Goal: Transaction & Acquisition: Book appointment/travel/reservation

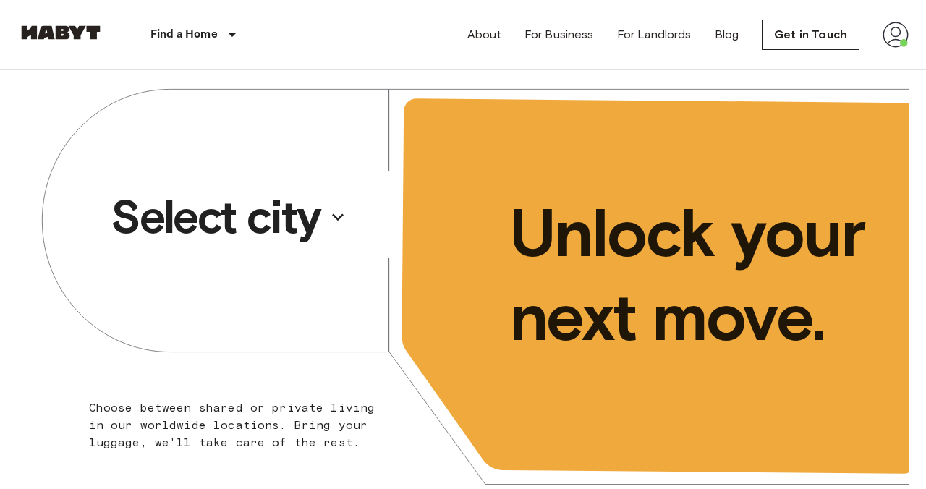
click at [310, 224] on p "Select city" at bounding box center [216, 217] width 210 height 58
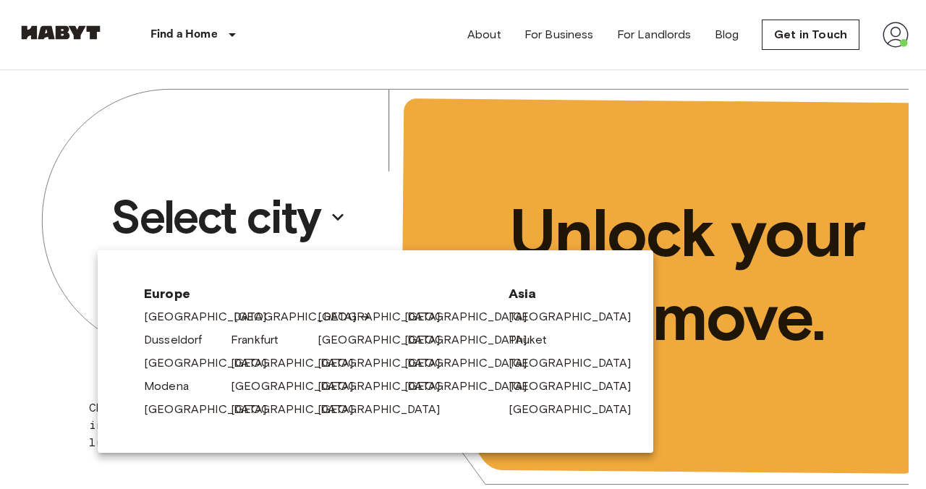
click at [234, 315] on link "[GEOGRAPHIC_DATA]" at bounding box center [303, 316] width 138 height 17
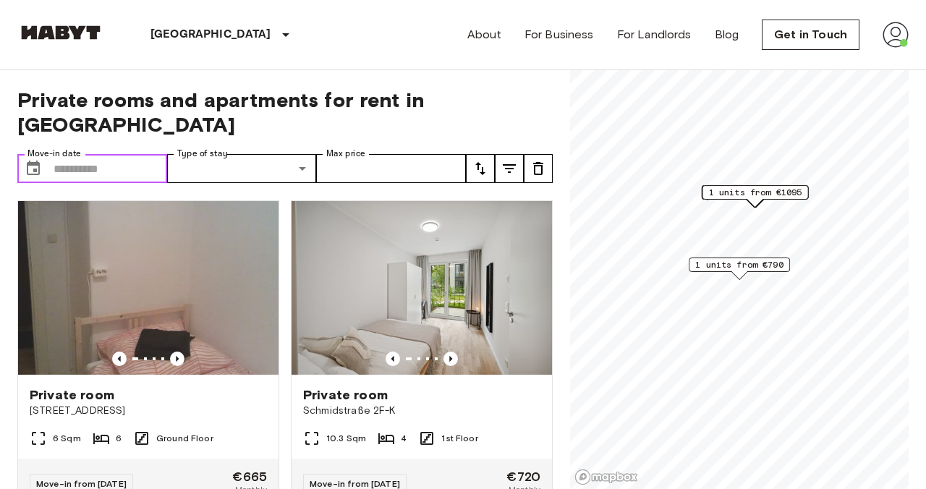
click at [112, 154] on input "Move-in date" at bounding box center [111, 168] width 114 height 29
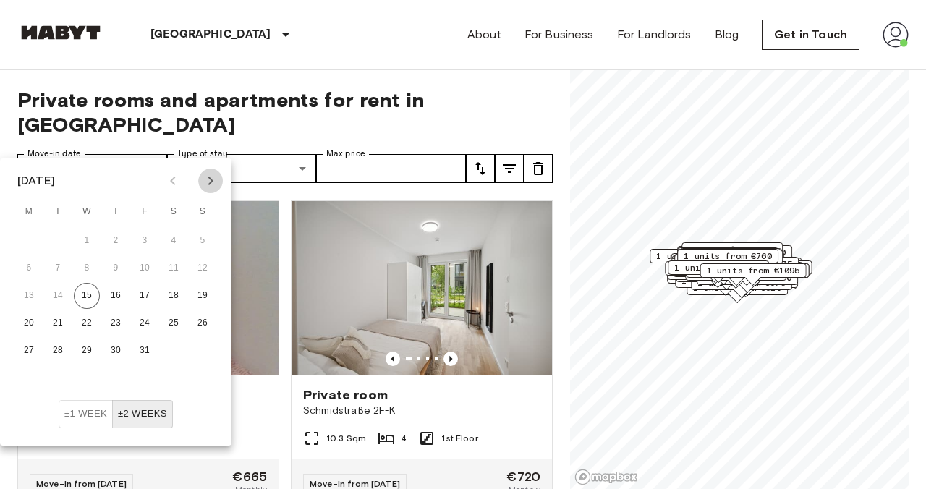
click at [212, 185] on icon "Next month" at bounding box center [210, 180] width 17 height 17
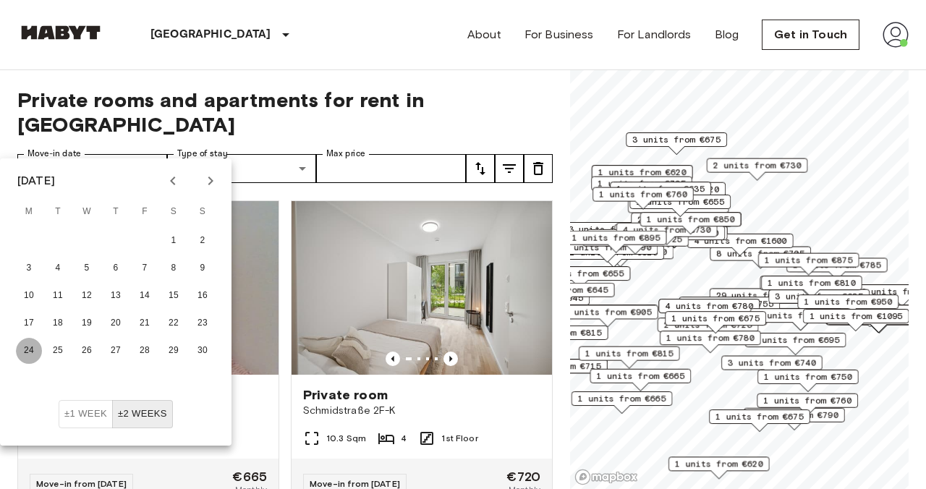
click at [30, 350] on button "24" at bounding box center [29, 351] width 26 height 26
type input "**********"
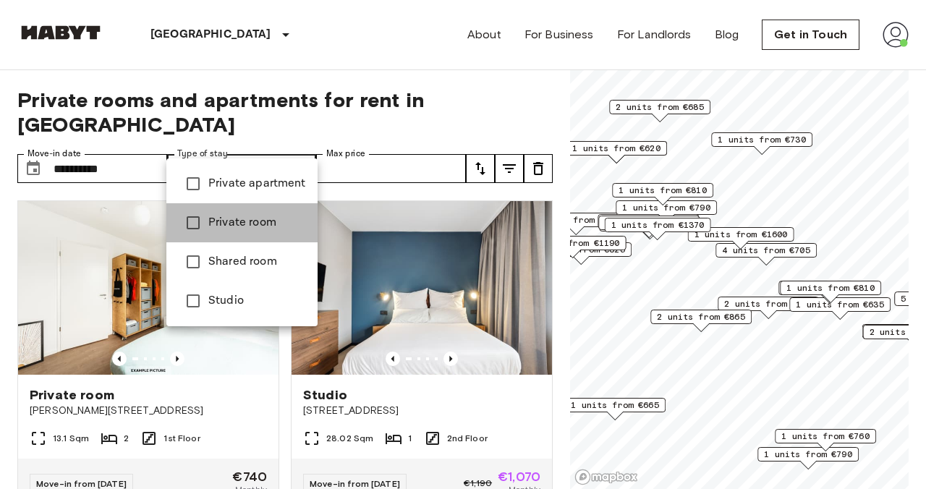
click at [255, 212] on li "Private room" at bounding box center [241, 222] width 151 height 39
type input "**********"
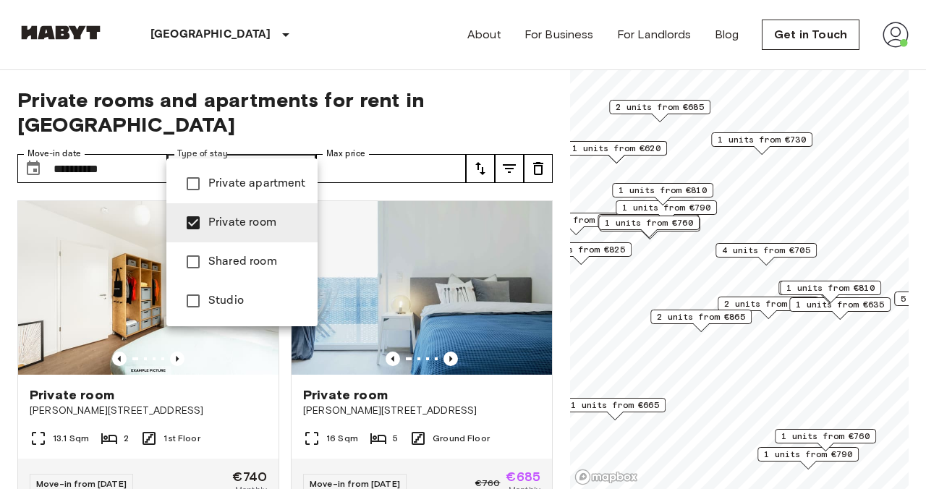
click at [408, 67] on div at bounding box center [463, 244] width 926 height 489
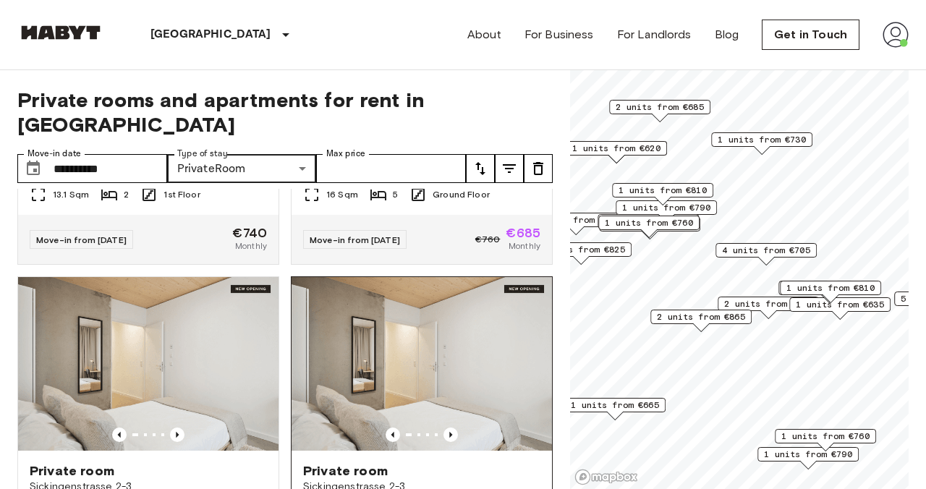
scroll to position [243, 0]
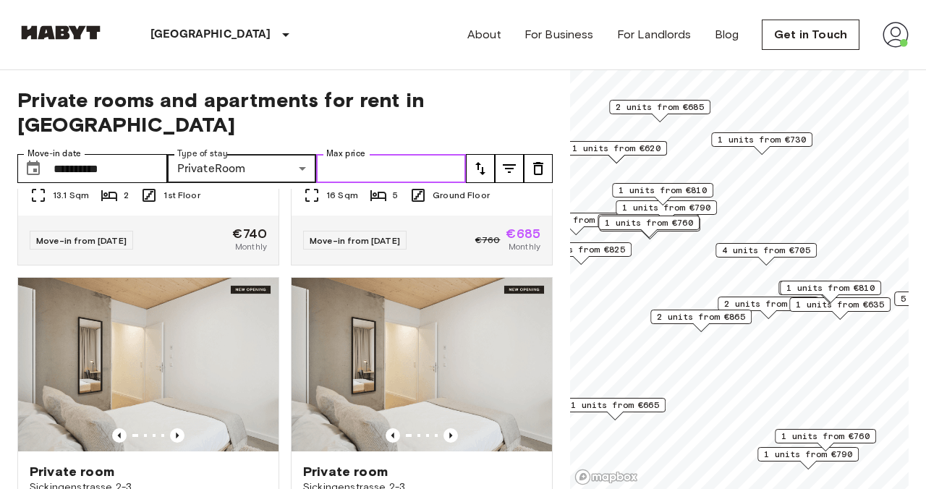
click at [371, 154] on input "Max price" at bounding box center [391, 168] width 150 height 29
type input "***"
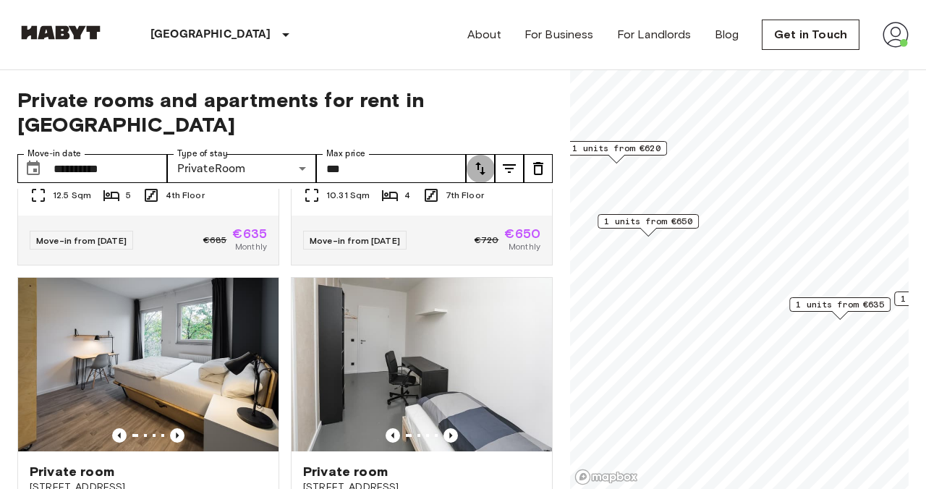
click at [481, 160] on icon "tune" at bounding box center [480, 168] width 17 height 17
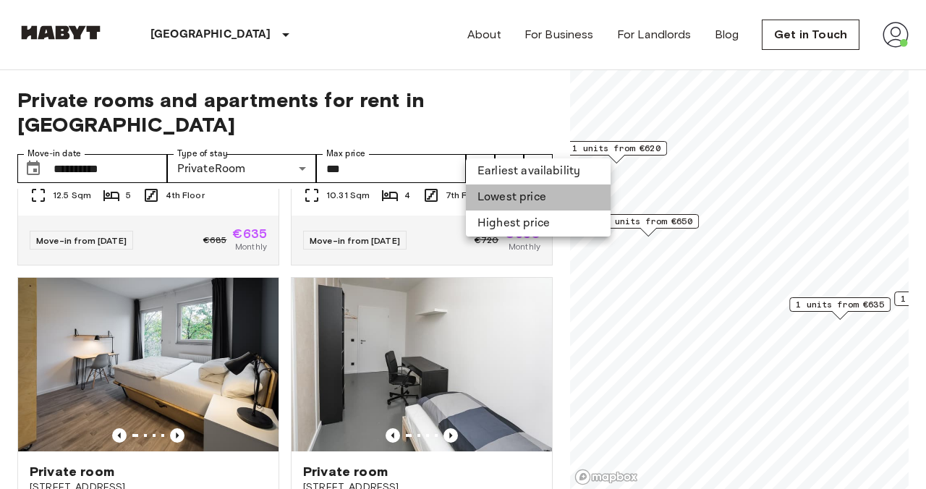
click at [481, 205] on li "Lowest price" at bounding box center [538, 198] width 145 height 26
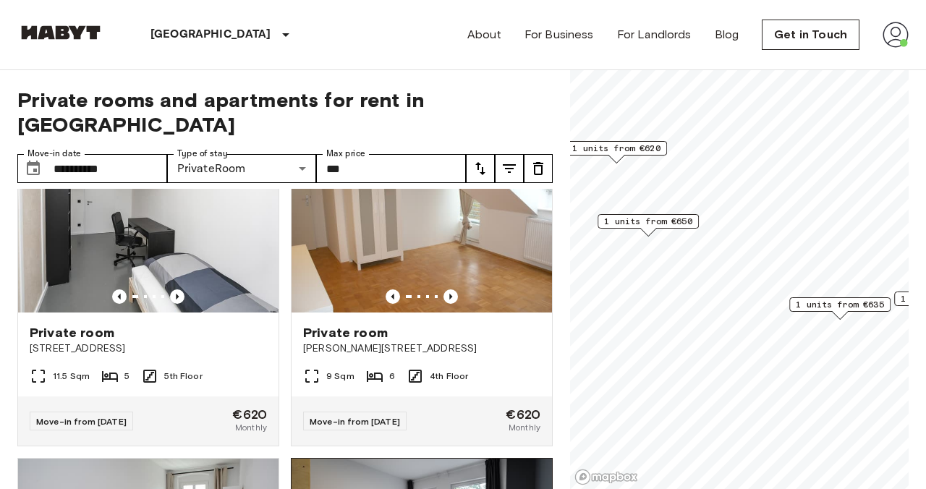
scroll to position [10, 0]
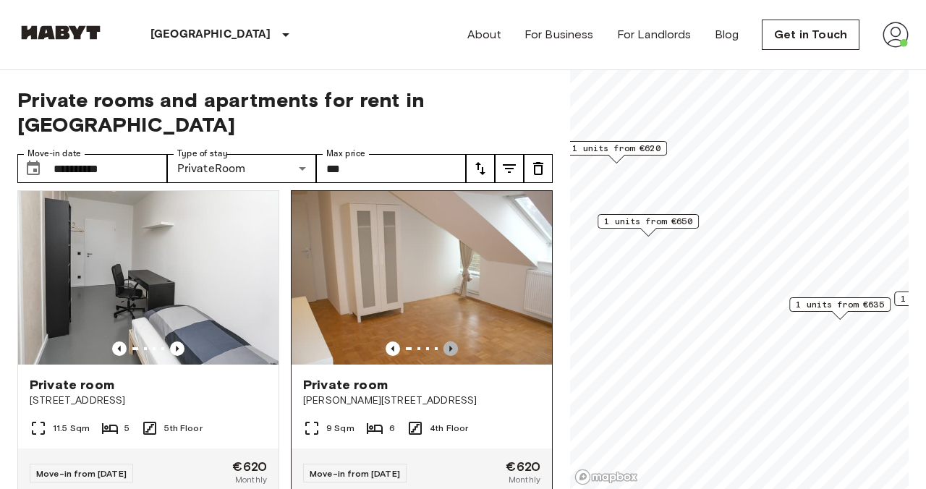
click at [449, 342] on icon "Previous image" at bounding box center [451, 349] width 14 height 14
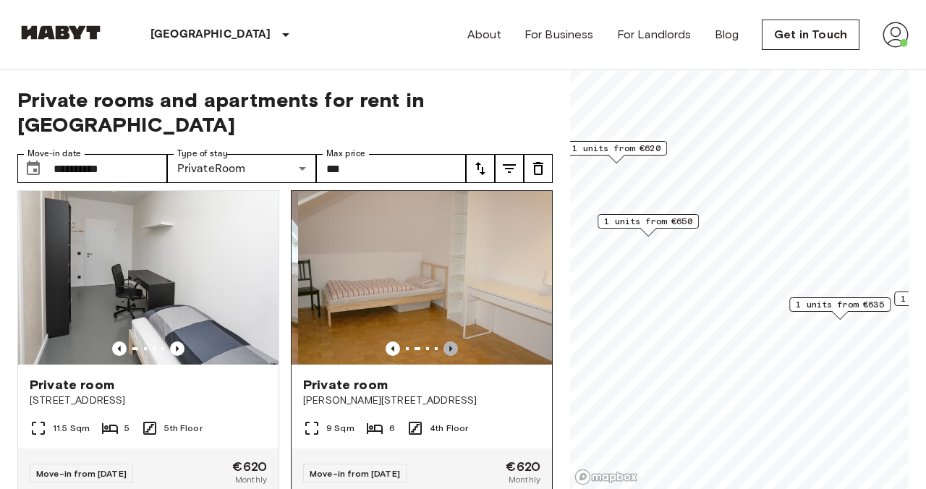
click at [449, 342] on icon "Previous image" at bounding box center [451, 349] width 14 height 14
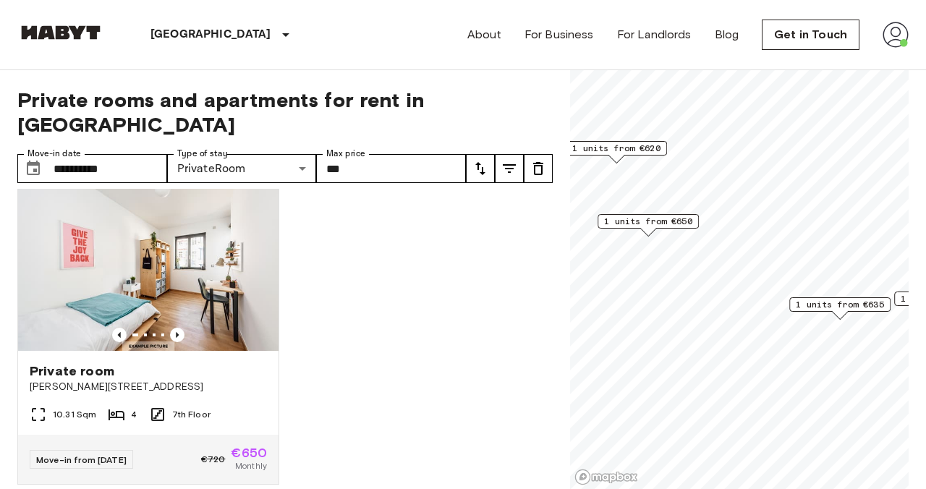
scroll to position [663, 0]
click at [182, 329] on icon "Previous image" at bounding box center [177, 336] width 14 height 14
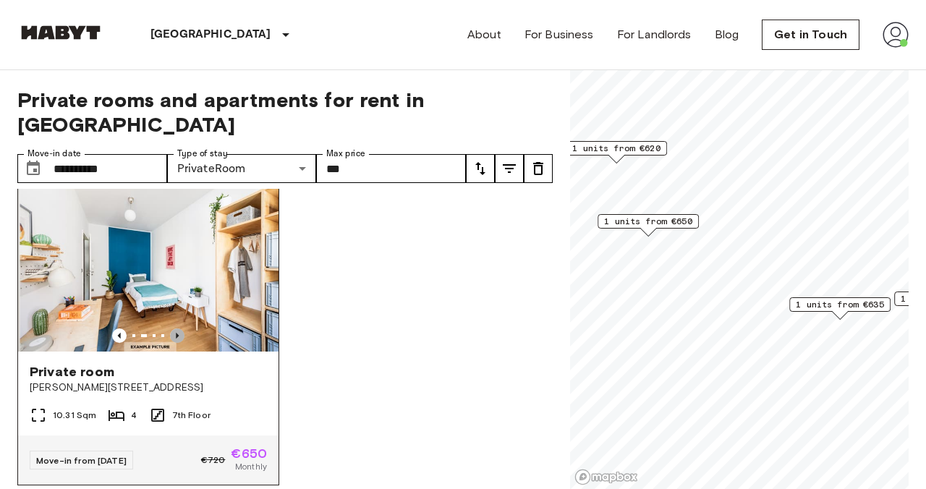
click at [182, 329] on icon "Previous image" at bounding box center [177, 336] width 14 height 14
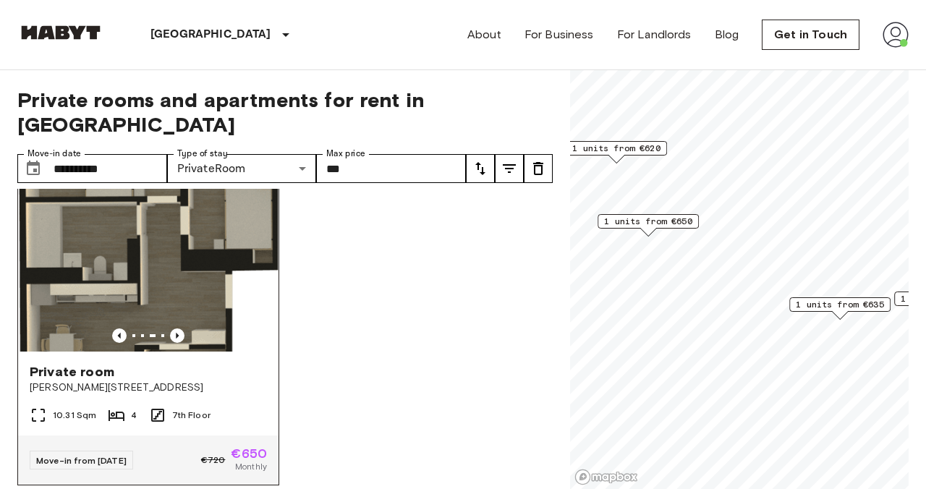
click at [216, 277] on img at bounding box center [148, 265] width 261 height 174
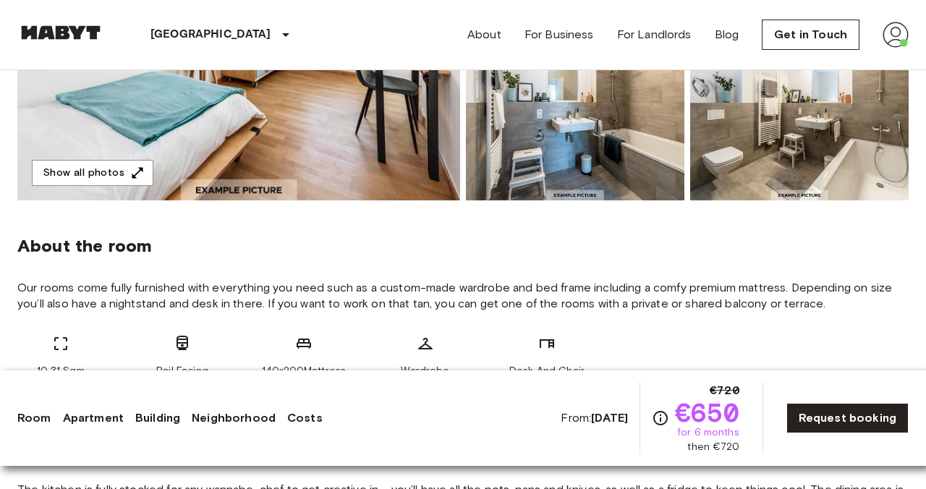
scroll to position [363, 0]
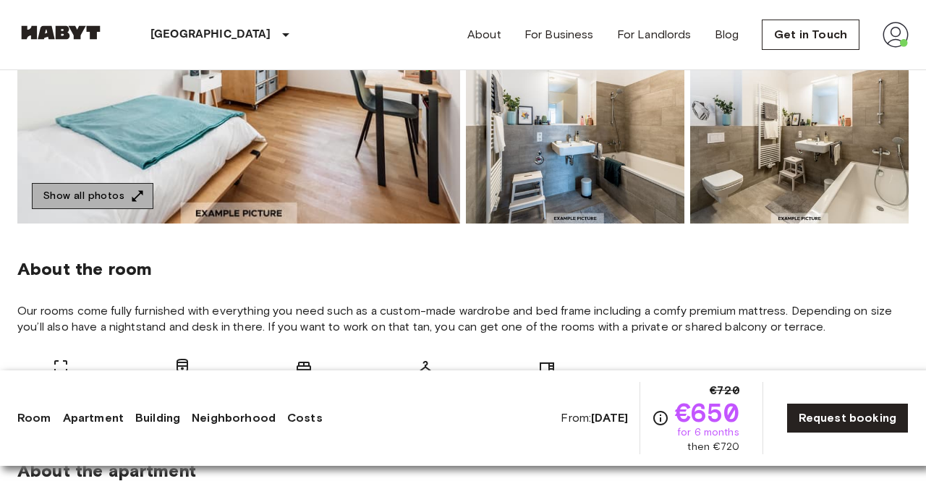
click at [124, 195] on button "Show all photos" at bounding box center [93, 196] width 122 height 27
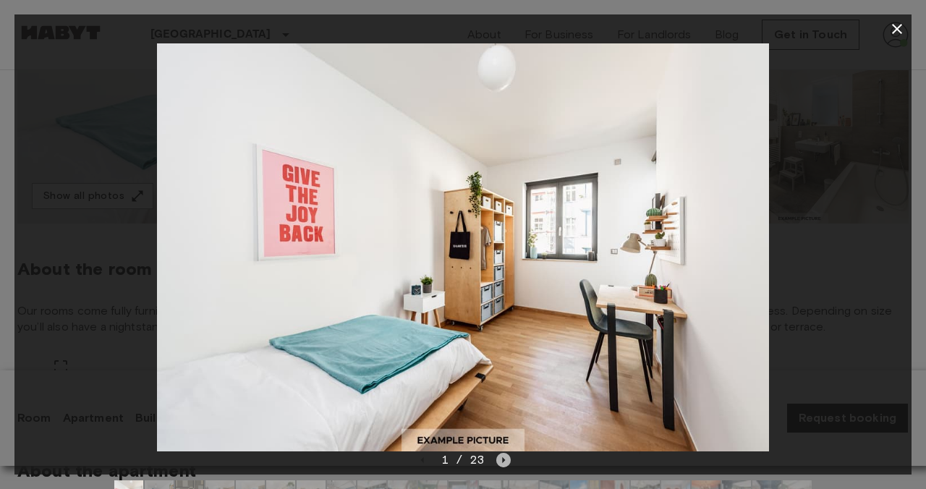
click at [504, 458] on icon "Next image" at bounding box center [504, 460] width 14 height 14
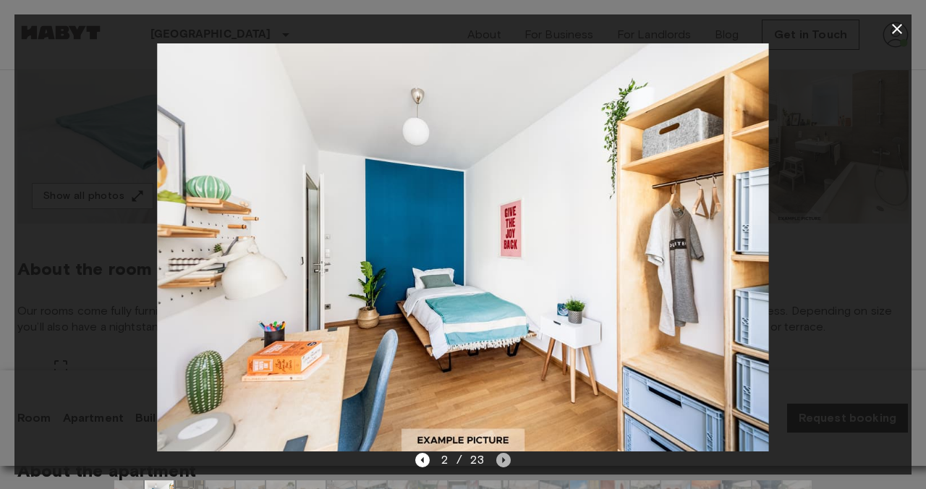
click at [504, 458] on icon "Next image" at bounding box center [504, 460] width 14 height 14
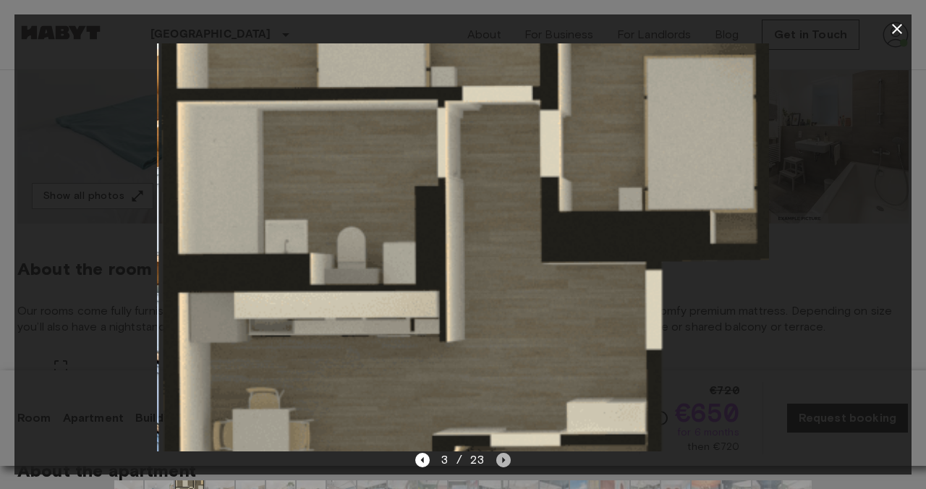
click at [504, 458] on icon "Next image" at bounding box center [504, 460] width 14 height 14
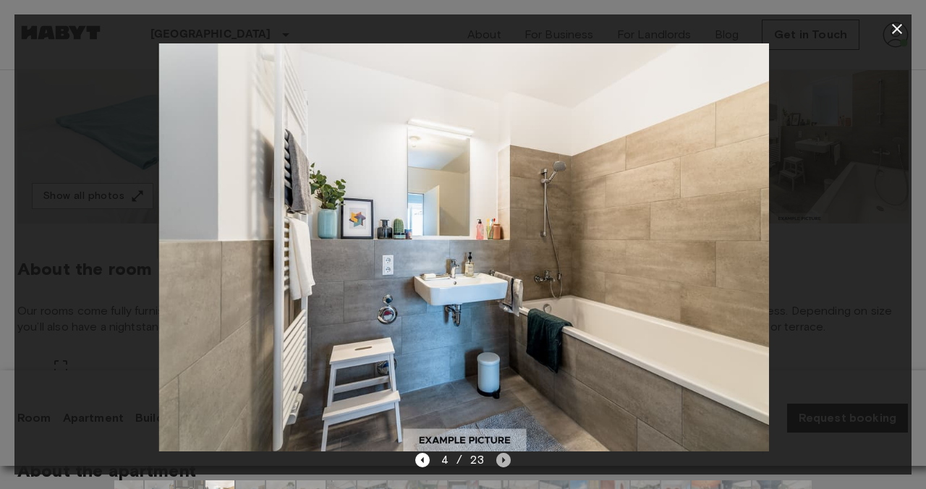
click at [504, 458] on icon "Next image" at bounding box center [504, 460] width 14 height 14
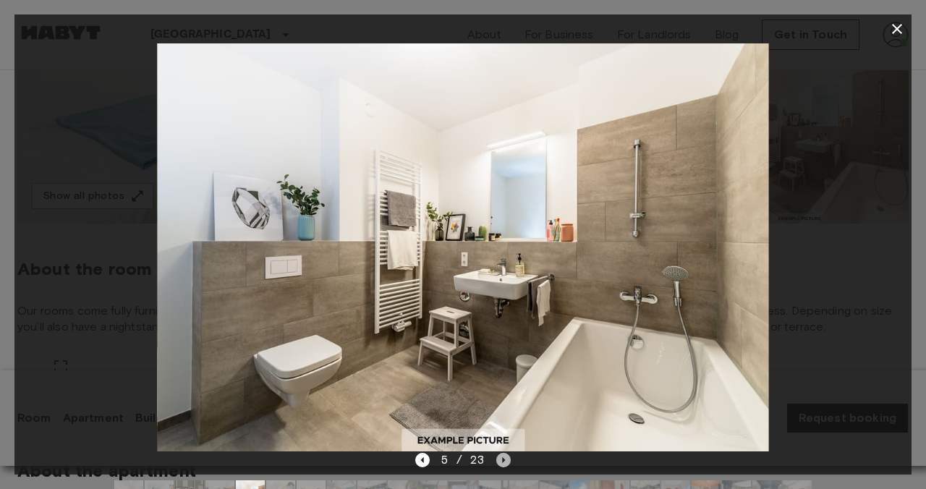
click at [504, 458] on icon "Next image" at bounding box center [504, 460] width 14 height 14
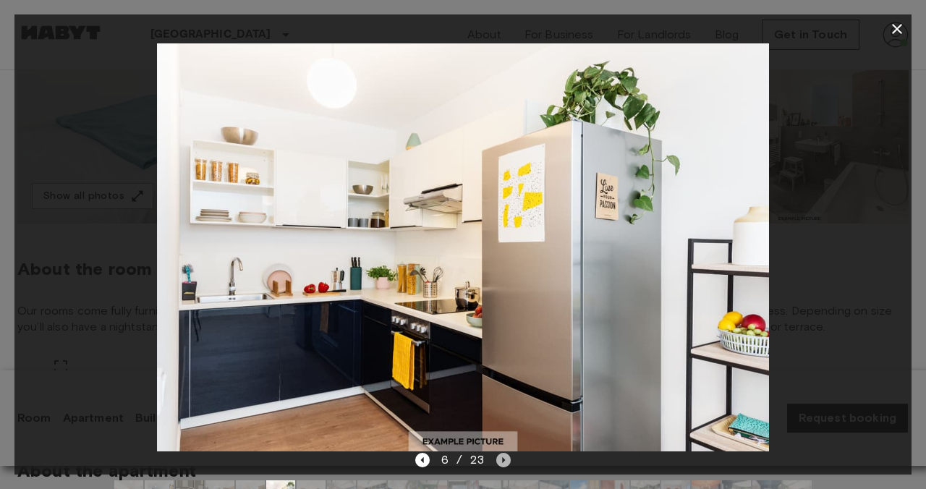
click at [510, 461] on icon "Next image" at bounding box center [504, 460] width 14 height 14
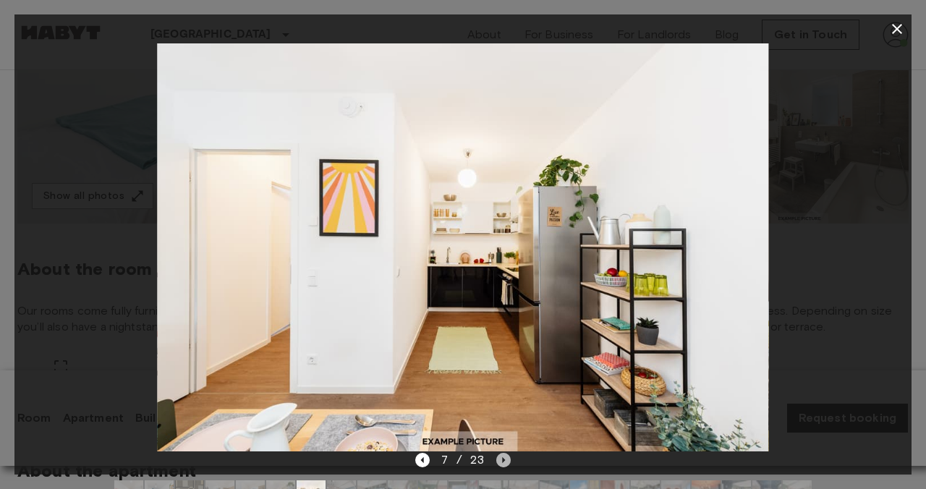
click at [510, 463] on icon "Next image" at bounding box center [504, 460] width 14 height 14
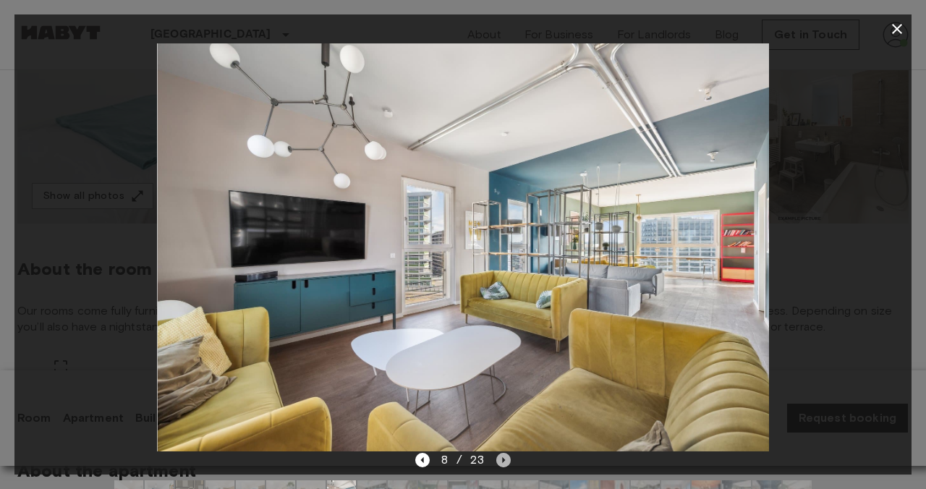
click at [510, 463] on icon "Next image" at bounding box center [504, 460] width 14 height 14
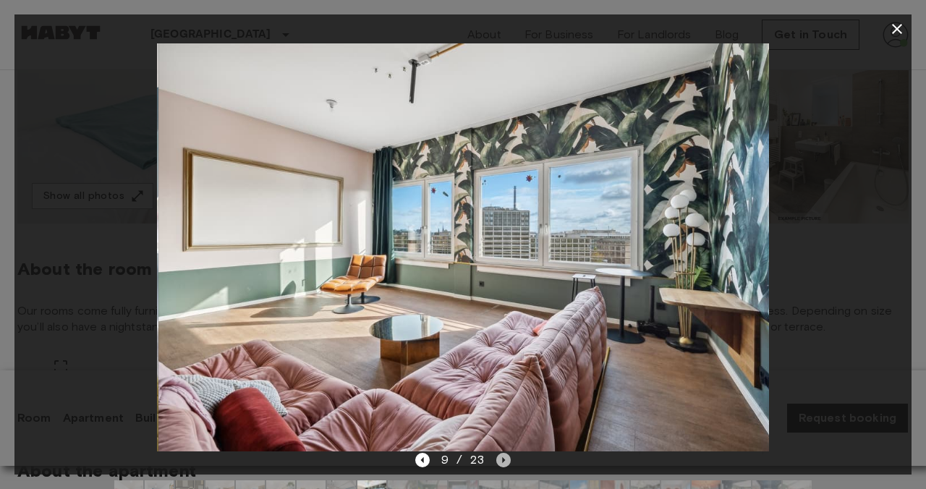
click at [510, 463] on icon "Next image" at bounding box center [504, 460] width 14 height 14
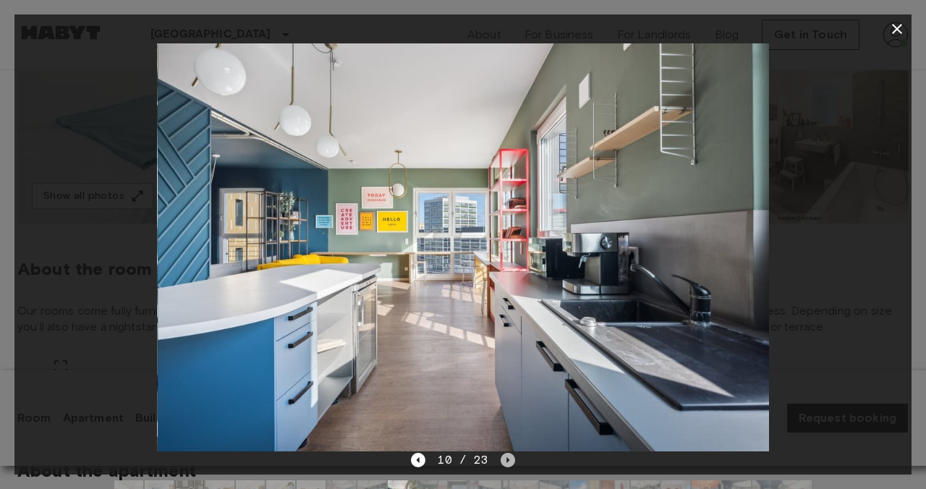
click at [510, 463] on icon "Next image" at bounding box center [508, 460] width 14 height 14
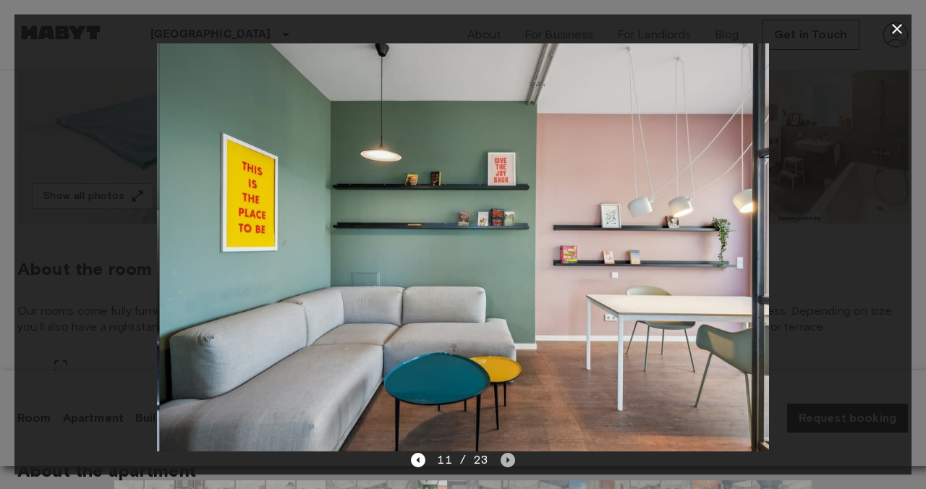
click at [510, 463] on icon "Next image" at bounding box center [508, 460] width 14 height 14
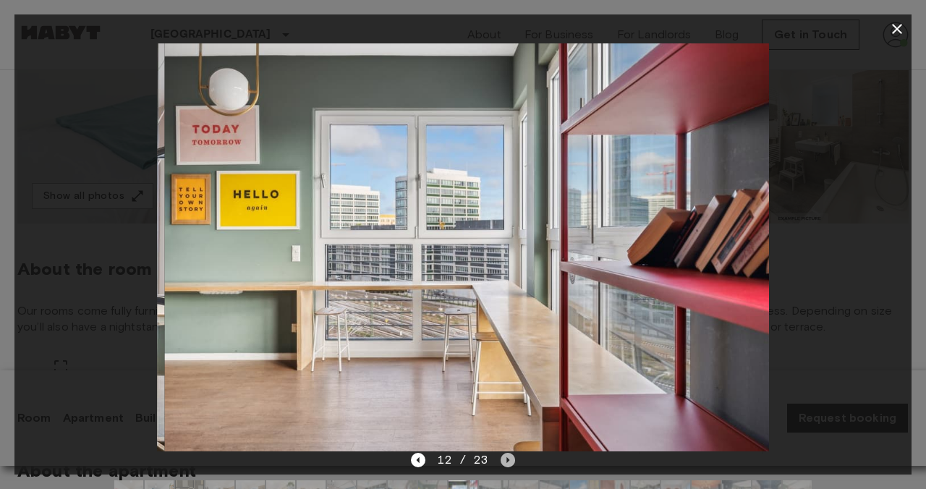
click at [510, 463] on icon "Next image" at bounding box center [508, 460] width 14 height 14
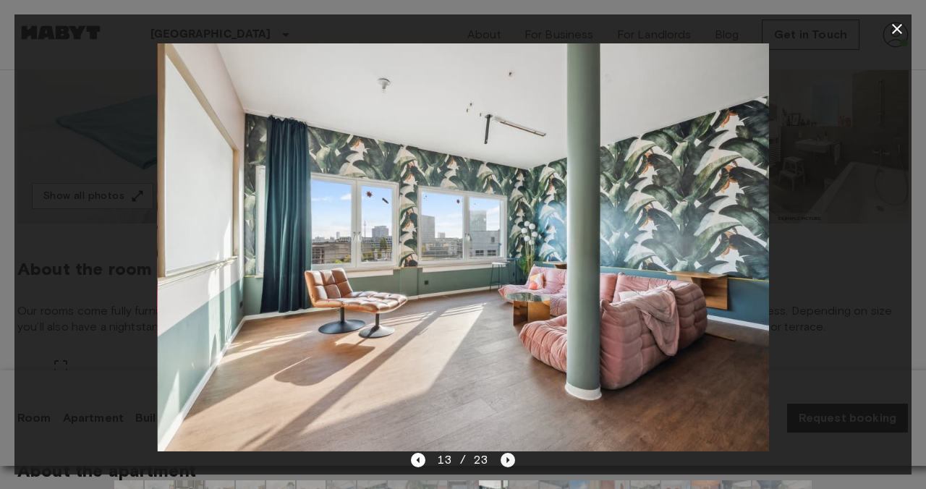
click at [509, 463] on icon "Next image" at bounding box center [508, 460] width 14 height 14
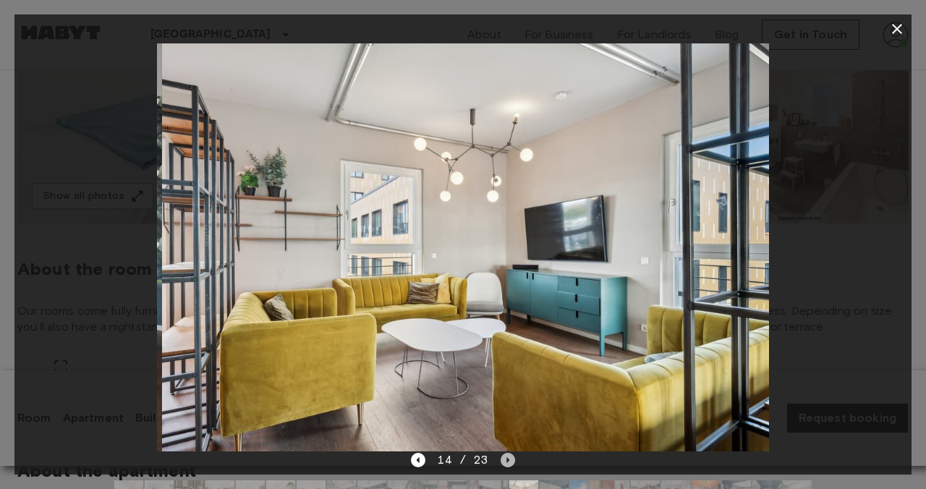
click at [510, 464] on icon "Next image" at bounding box center [508, 460] width 14 height 14
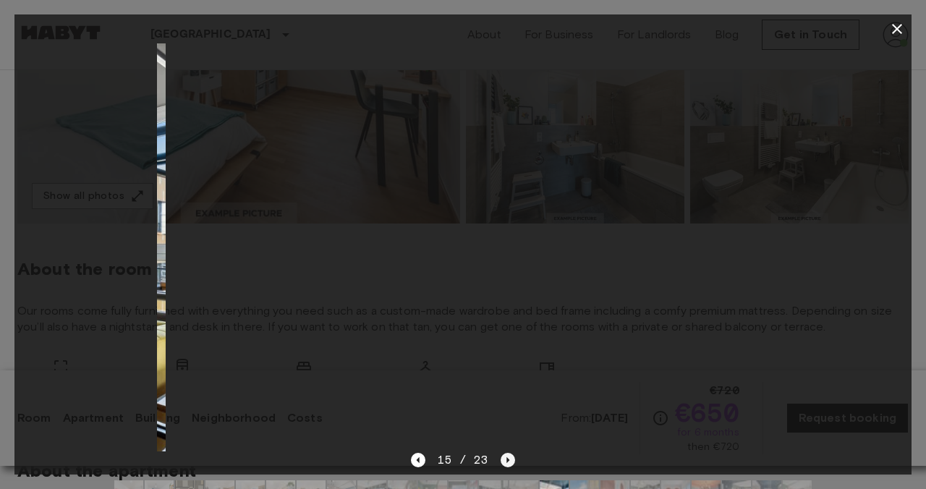
click at [510, 464] on icon "Next image" at bounding box center [508, 460] width 14 height 14
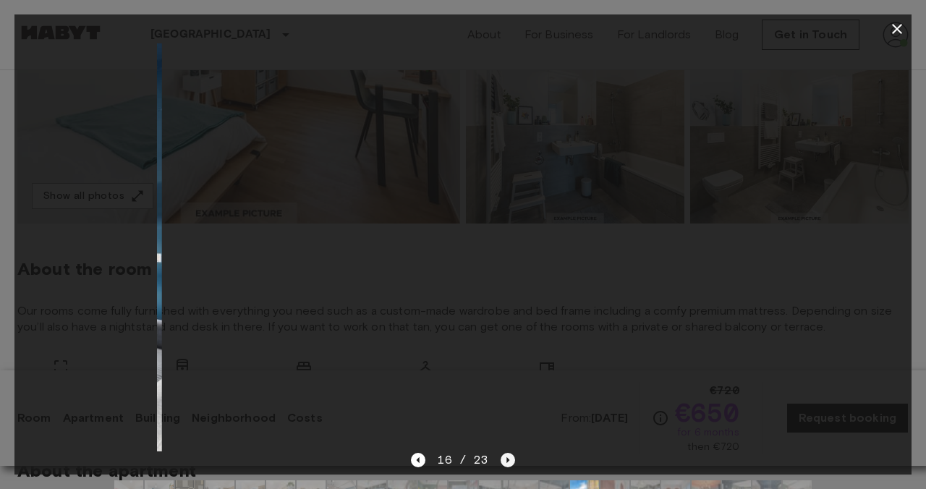
click at [510, 463] on icon "Next image" at bounding box center [508, 460] width 14 height 14
click at [510, 460] on icon "Next image" at bounding box center [508, 460] width 14 height 14
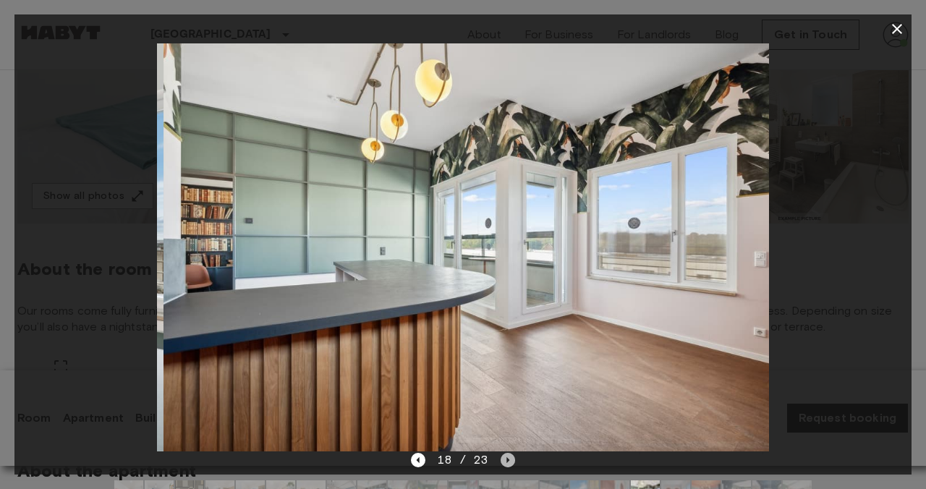
click at [510, 460] on icon "Next image" at bounding box center [508, 460] width 14 height 14
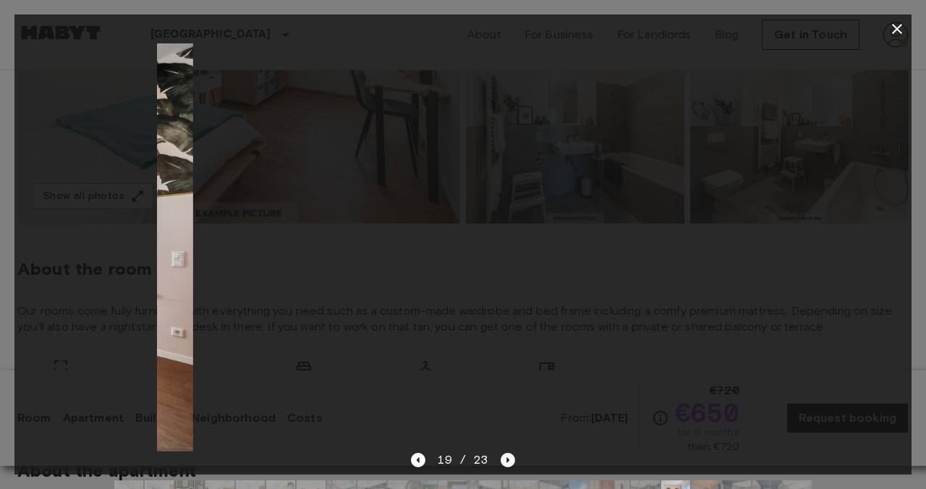
click at [510, 460] on icon "Next image" at bounding box center [508, 460] width 14 height 14
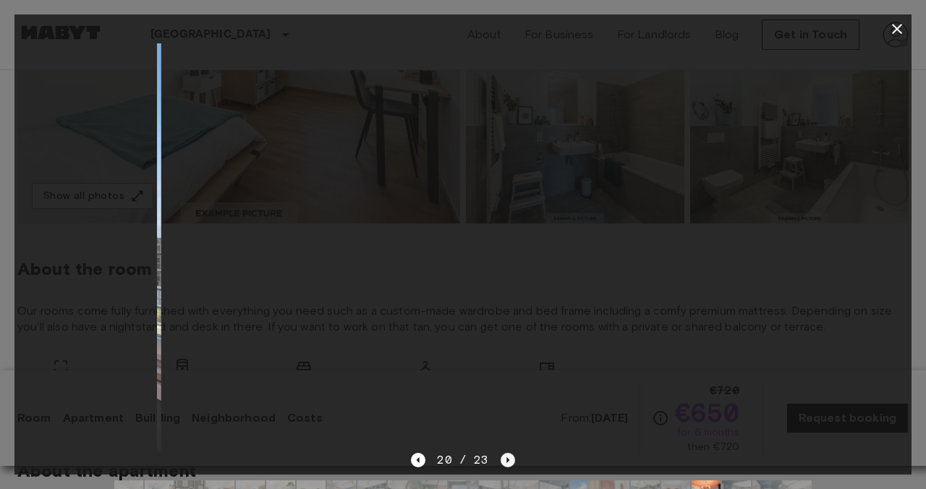
click at [510, 460] on icon "Next image" at bounding box center [508, 460] width 14 height 14
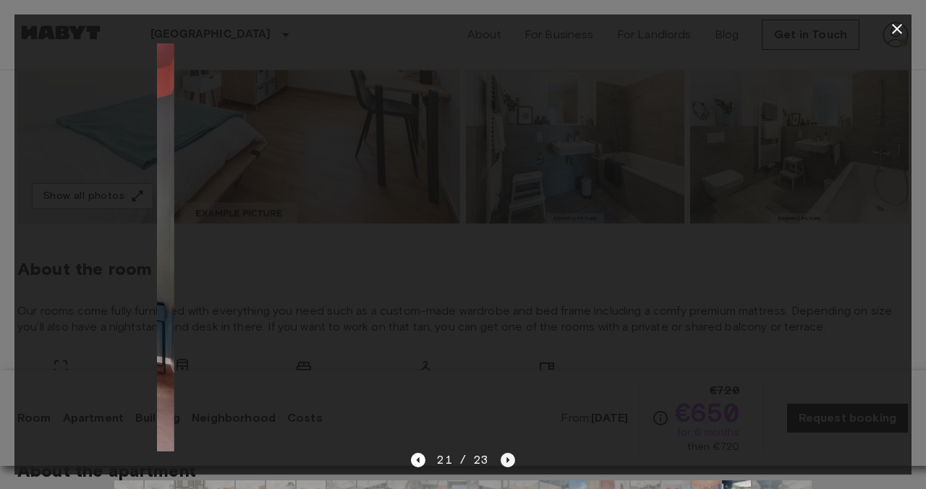
click at [510, 460] on icon "Next image" at bounding box center [508, 460] width 14 height 14
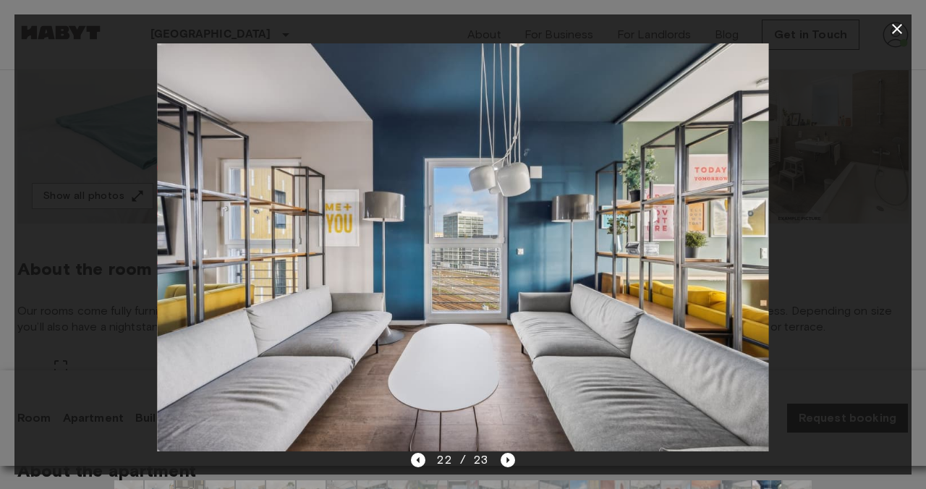
click at [896, 25] on icon "button" at bounding box center [897, 28] width 17 height 17
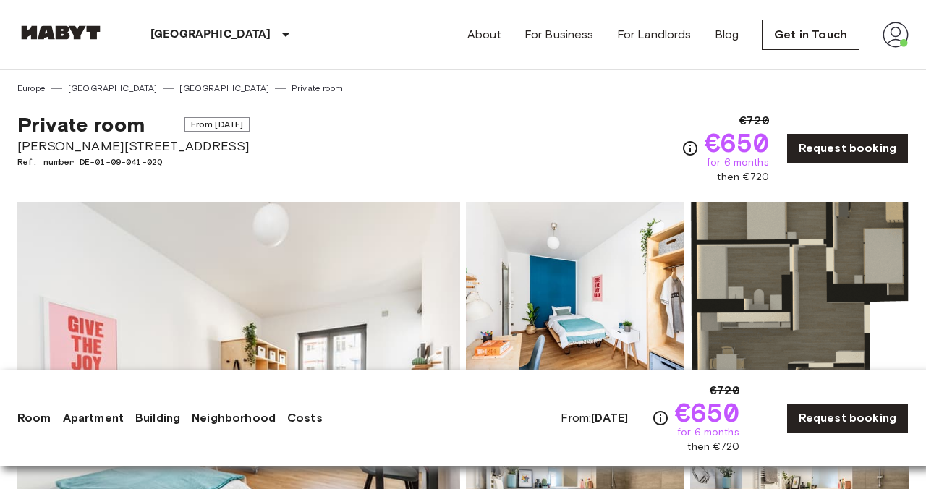
scroll to position [0, 0]
